Goal: Leave review/rating: Leave review/rating

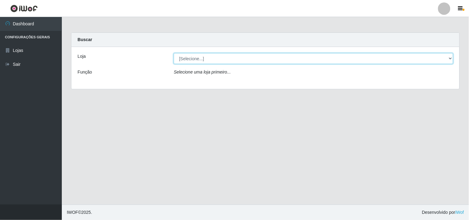
click at [447, 59] on select "[Selecione...] Hiper Queiroz - [GEOGRAPHIC_DATA]" at bounding box center [314, 58] width 280 height 11
select select "514"
click at [174, 53] on select "[Selecione...] Hiper Queiroz - [GEOGRAPHIC_DATA]" at bounding box center [314, 58] width 280 height 11
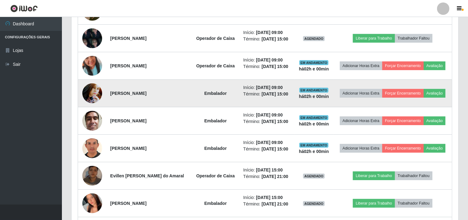
scroll to position [329, 0]
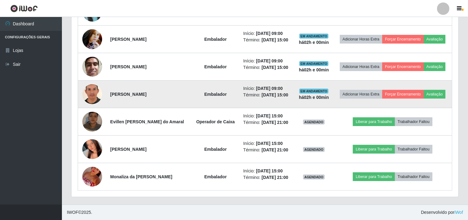
click at [90, 95] on img at bounding box center [92, 94] width 20 height 29
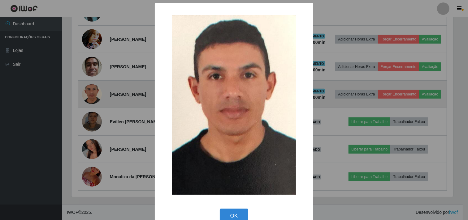
scroll to position [128, 383]
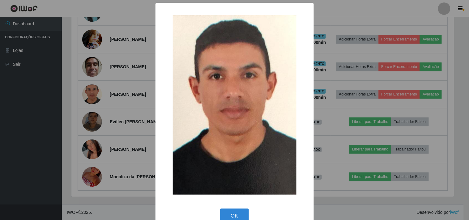
click at [89, 96] on div "× OK Cancel" at bounding box center [234, 110] width 469 height 220
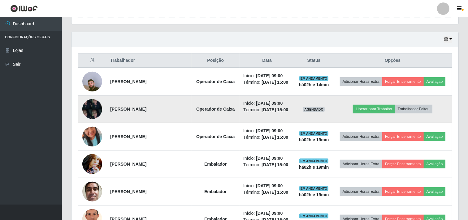
scroll to position [191, 0]
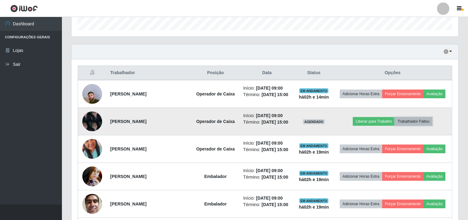
click at [413, 122] on button "Trabalhador Faltou" at bounding box center [413, 121] width 37 height 9
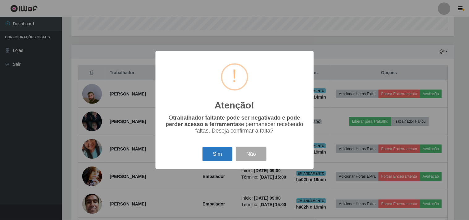
click at [220, 155] on button "Sim" at bounding box center [218, 154] width 30 height 15
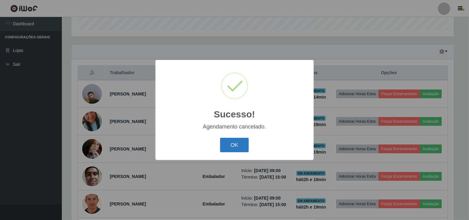
click at [246, 140] on button "OK" at bounding box center [234, 145] width 29 height 15
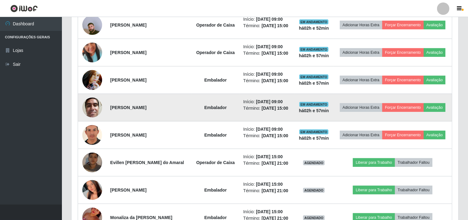
scroll to position [294, 0]
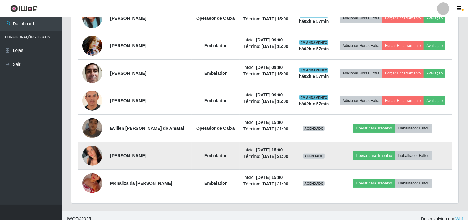
click at [90, 155] on img at bounding box center [92, 156] width 20 height 44
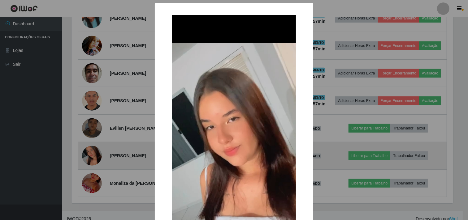
scroll to position [128, 383]
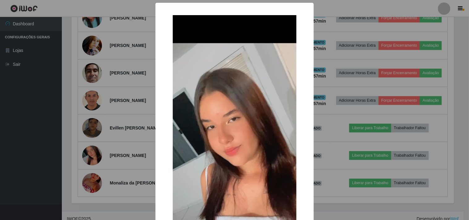
click at [91, 150] on div "× OK Cancel" at bounding box center [234, 110] width 469 height 220
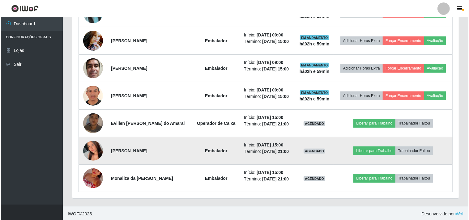
scroll to position [301, 0]
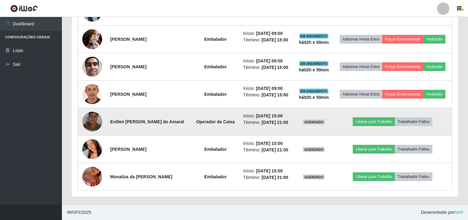
click at [98, 125] on img at bounding box center [92, 121] width 20 height 35
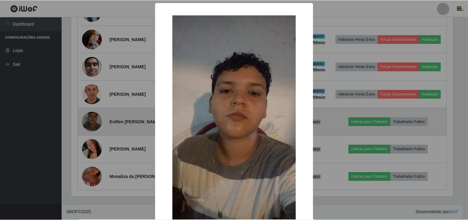
scroll to position [128, 383]
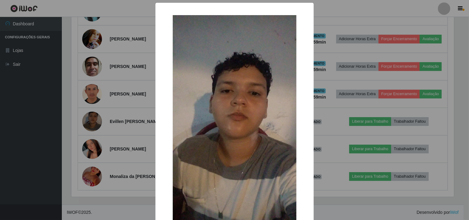
click at [81, 113] on div "× OK Cancel" at bounding box center [234, 110] width 469 height 220
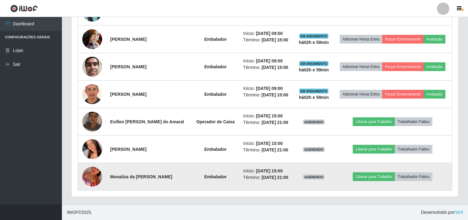
scroll to position [128, 387]
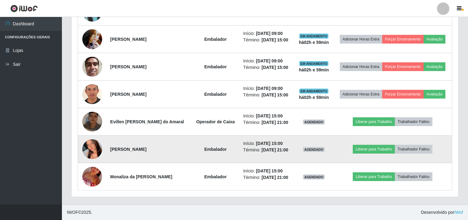
click at [94, 158] on img at bounding box center [92, 150] width 20 height 44
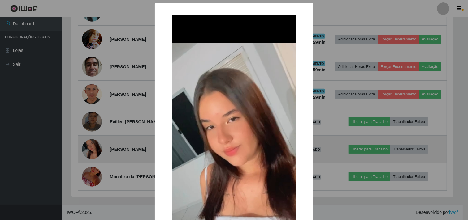
scroll to position [128, 383]
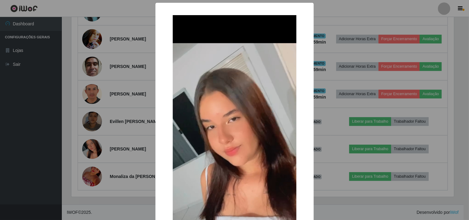
click at [90, 158] on div "× OK Cancel" at bounding box center [234, 110] width 469 height 220
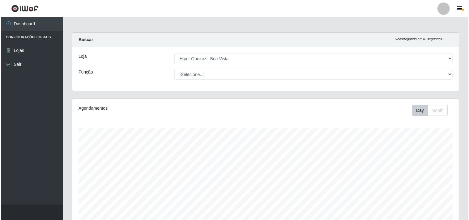
scroll to position [240, 0]
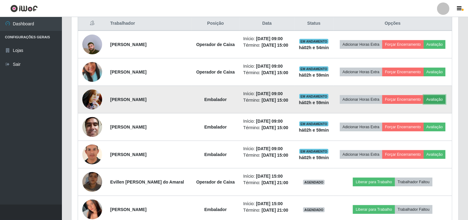
click at [441, 98] on button "Avaliação" at bounding box center [435, 99] width 22 height 9
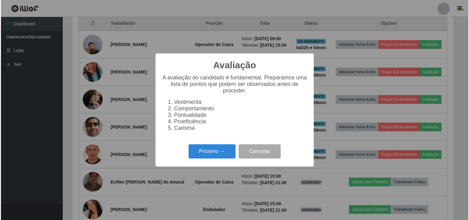
scroll to position [128, 383]
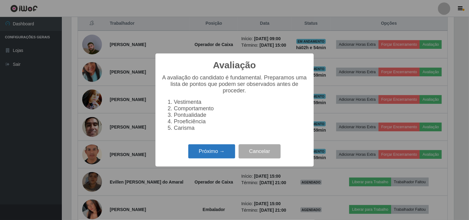
click at [196, 154] on button "Próximo →" at bounding box center [211, 152] width 47 height 15
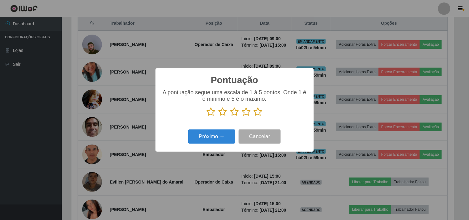
click at [212, 112] on icon at bounding box center [211, 111] width 9 height 9
click at [207, 117] on input "radio" at bounding box center [207, 117] width 0 height 0
click at [214, 133] on button "Próximo →" at bounding box center [211, 137] width 47 height 15
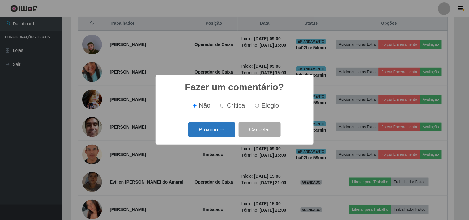
click at [215, 129] on button "Próximo →" at bounding box center [211, 130] width 47 height 15
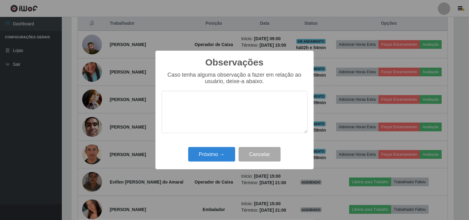
type textarea "m"
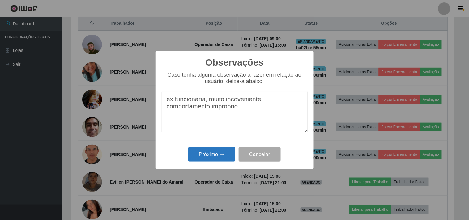
type textarea "ex funcionaria, muito incoveniente, comportamento improprio."
click at [205, 155] on button "Próximo →" at bounding box center [211, 154] width 47 height 15
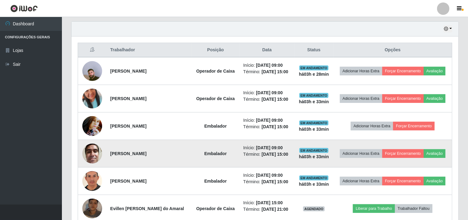
scroll to position [206, 0]
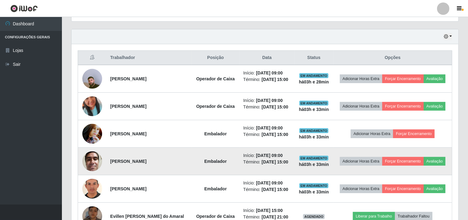
click at [447, 163] on td "Adicionar Horas Extra Forçar Encerramento Avaliação" at bounding box center [392, 162] width 119 height 28
click at [439, 162] on button "Avaliação" at bounding box center [435, 161] width 22 height 9
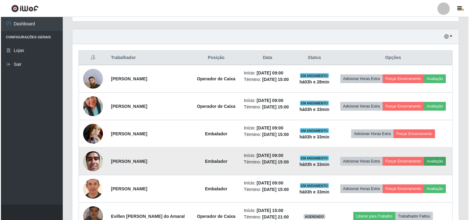
scroll to position [128, 383]
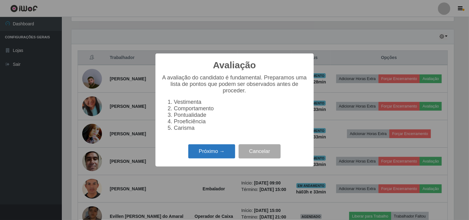
click at [208, 153] on button "Próximo →" at bounding box center [211, 152] width 47 height 15
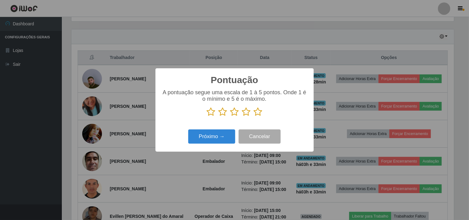
click at [256, 112] on icon at bounding box center [258, 111] width 9 height 9
click at [254, 117] on input "radio" at bounding box center [254, 117] width 0 height 0
click at [221, 132] on button "Próximo →" at bounding box center [211, 137] width 47 height 15
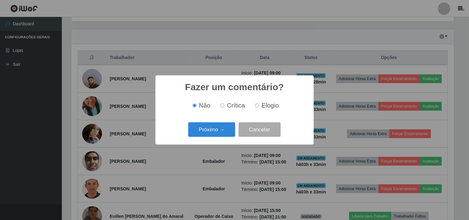
click at [221, 132] on button "Próximo →" at bounding box center [211, 130] width 47 height 15
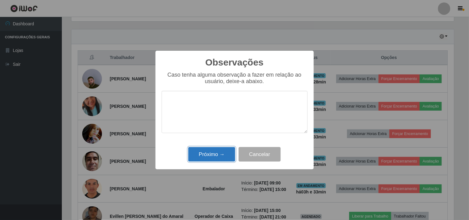
click at [210, 155] on button "Próximo →" at bounding box center [211, 154] width 47 height 15
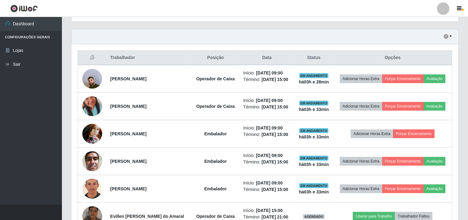
scroll to position [128, 387]
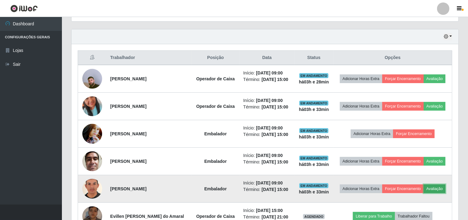
click at [444, 189] on button "Avaliação" at bounding box center [435, 189] width 22 height 9
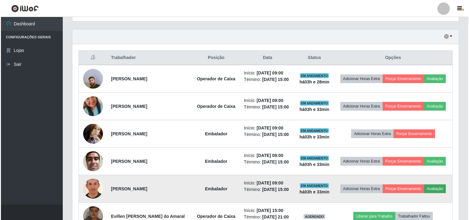
scroll to position [128, 383]
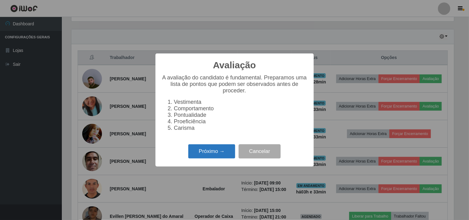
click at [217, 158] on button "Próximo →" at bounding box center [211, 152] width 47 height 15
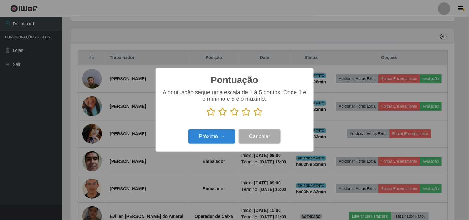
click at [257, 113] on icon at bounding box center [258, 111] width 9 height 9
click at [254, 117] on input "radio" at bounding box center [254, 117] width 0 height 0
click at [232, 136] on button "Próximo →" at bounding box center [211, 137] width 47 height 15
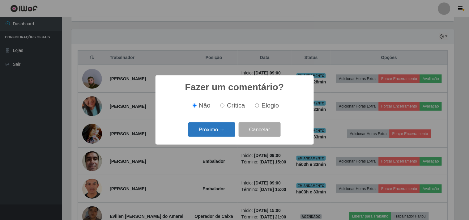
click at [212, 136] on button "Próximo →" at bounding box center [211, 130] width 47 height 15
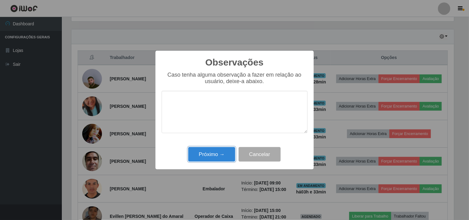
click at [208, 163] on div "Próximo → Cancelar" at bounding box center [235, 155] width 146 height 18
click at [212, 158] on button "Próximo →" at bounding box center [211, 154] width 47 height 15
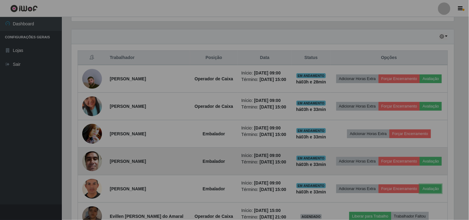
scroll to position [128, 387]
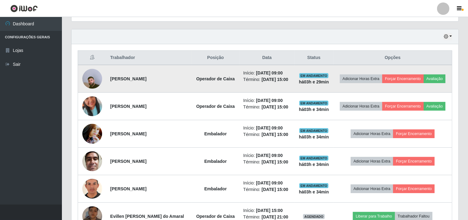
click at [439, 84] on td "Adicionar Horas Extra Forçar Encerramento Avaliação" at bounding box center [392, 79] width 119 height 28
click at [439, 82] on button "Avaliação" at bounding box center [435, 79] width 22 height 9
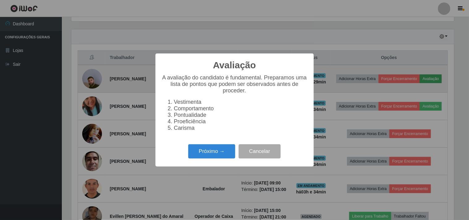
scroll to position [128, 383]
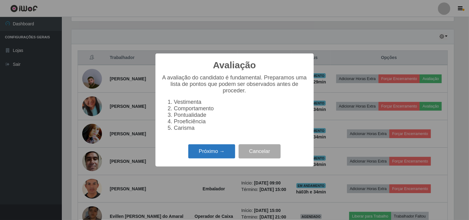
click at [209, 159] on button "Próximo →" at bounding box center [211, 152] width 47 height 15
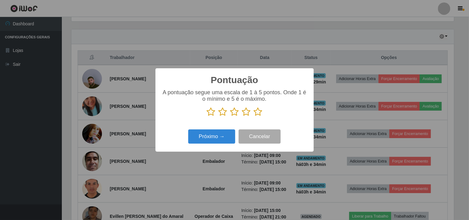
click at [257, 113] on icon at bounding box center [258, 111] width 9 height 9
click at [254, 117] on input "radio" at bounding box center [254, 117] width 0 height 0
click at [202, 136] on div "Próximo → Cancelar" at bounding box center [235, 137] width 146 height 18
click at [202, 136] on button "Próximo →" at bounding box center [211, 137] width 47 height 15
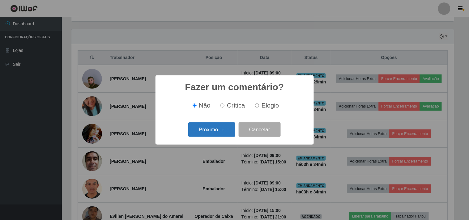
click at [209, 134] on button "Próximo →" at bounding box center [211, 130] width 47 height 15
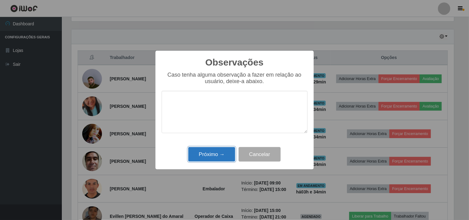
click at [200, 149] on button "Próximo →" at bounding box center [211, 154] width 47 height 15
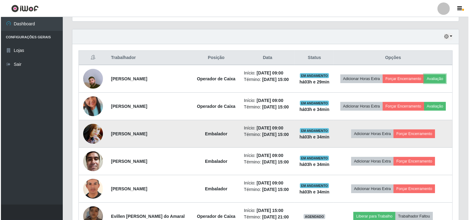
scroll to position [128, 387]
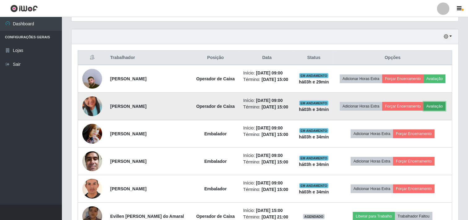
click at [431, 103] on button "Avaliação" at bounding box center [435, 106] width 22 height 9
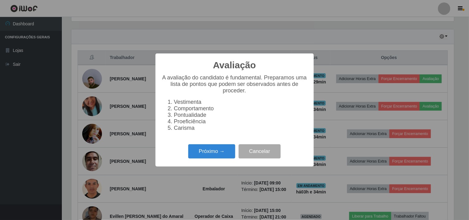
scroll to position [128, 383]
click at [211, 155] on button "Próximo →" at bounding box center [211, 152] width 47 height 15
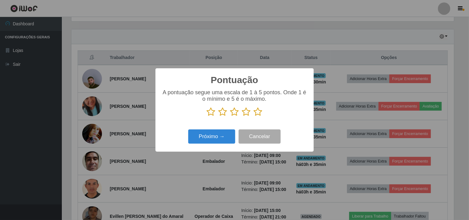
click at [257, 109] on icon at bounding box center [258, 111] width 9 height 9
click at [254, 117] on input "radio" at bounding box center [254, 117] width 0 height 0
click at [255, 113] on icon at bounding box center [258, 111] width 9 height 9
click at [254, 117] on input "radio" at bounding box center [254, 117] width 0 height 0
click at [214, 138] on button "Próximo →" at bounding box center [211, 137] width 47 height 15
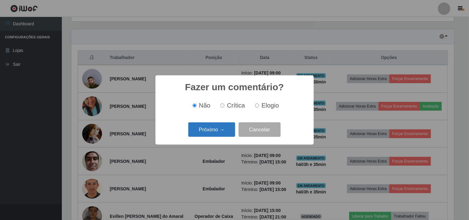
click at [218, 132] on button "Próximo →" at bounding box center [211, 130] width 47 height 15
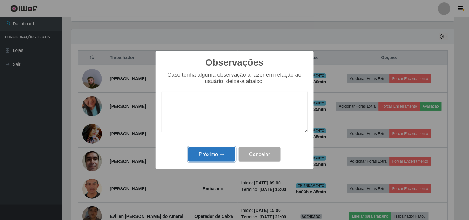
click at [218, 152] on button "Próximo →" at bounding box center [211, 154] width 47 height 15
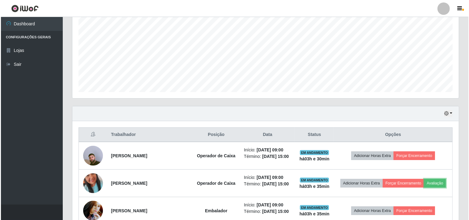
scroll to position [232, 0]
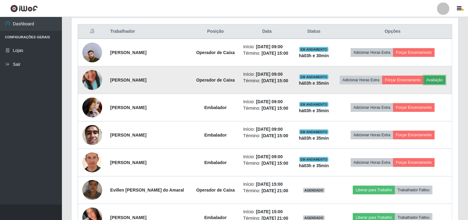
click at [439, 82] on button "Avaliação" at bounding box center [435, 80] width 22 height 9
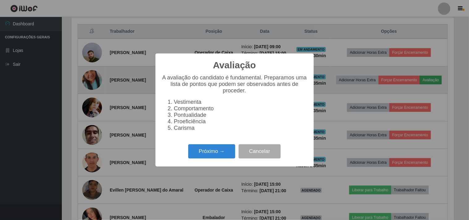
scroll to position [128, 383]
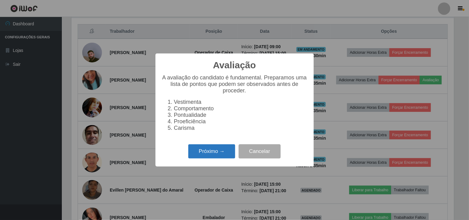
click at [202, 152] on button "Próximo →" at bounding box center [211, 152] width 47 height 15
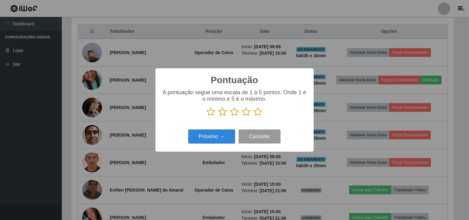
scroll to position [309345, 309090]
click at [253, 112] on p at bounding box center [235, 111] width 146 height 9
click at [256, 112] on icon at bounding box center [258, 111] width 9 height 9
click at [254, 117] on input "radio" at bounding box center [254, 117] width 0 height 0
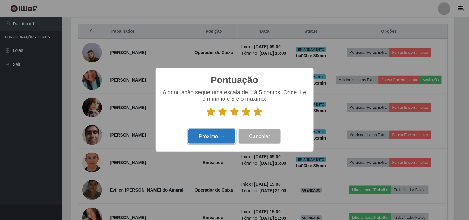
click at [222, 136] on button "Próximo →" at bounding box center [211, 137] width 47 height 15
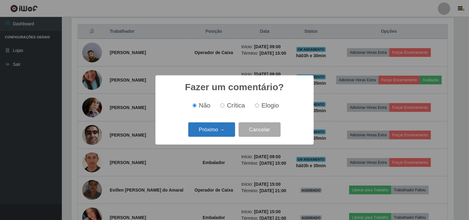
click at [223, 135] on button "Próximo →" at bounding box center [211, 130] width 47 height 15
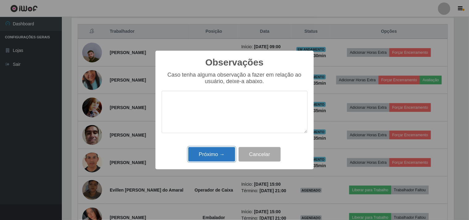
click at [215, 158] on button "Próximo →" at bounding box center [211, 154] width 47 height 15
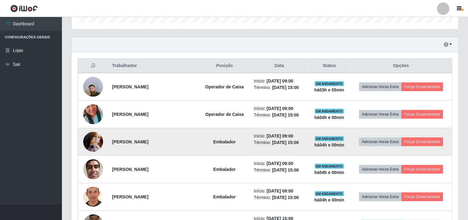
scroll to position [0, 0]
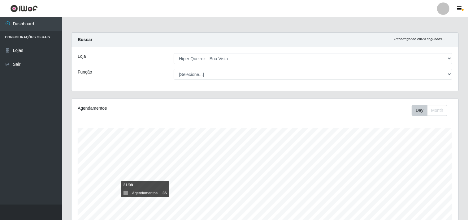
click at [126, 88] on div "Loja [Selecione...] Hiper Queiroz - Boa Vista Função [Selecione...] Embalador E…" at bounding box center [264, 69] width 387 height 44
click at [128, 92] on div "Carregando... Buscar Recarregando em 24 segundos... Loja [Selecione...] Hiper Q…" at bounding box center [265, 65] width 397 height 66
